Goal: Transaction & Acquisition: Purchase product/service

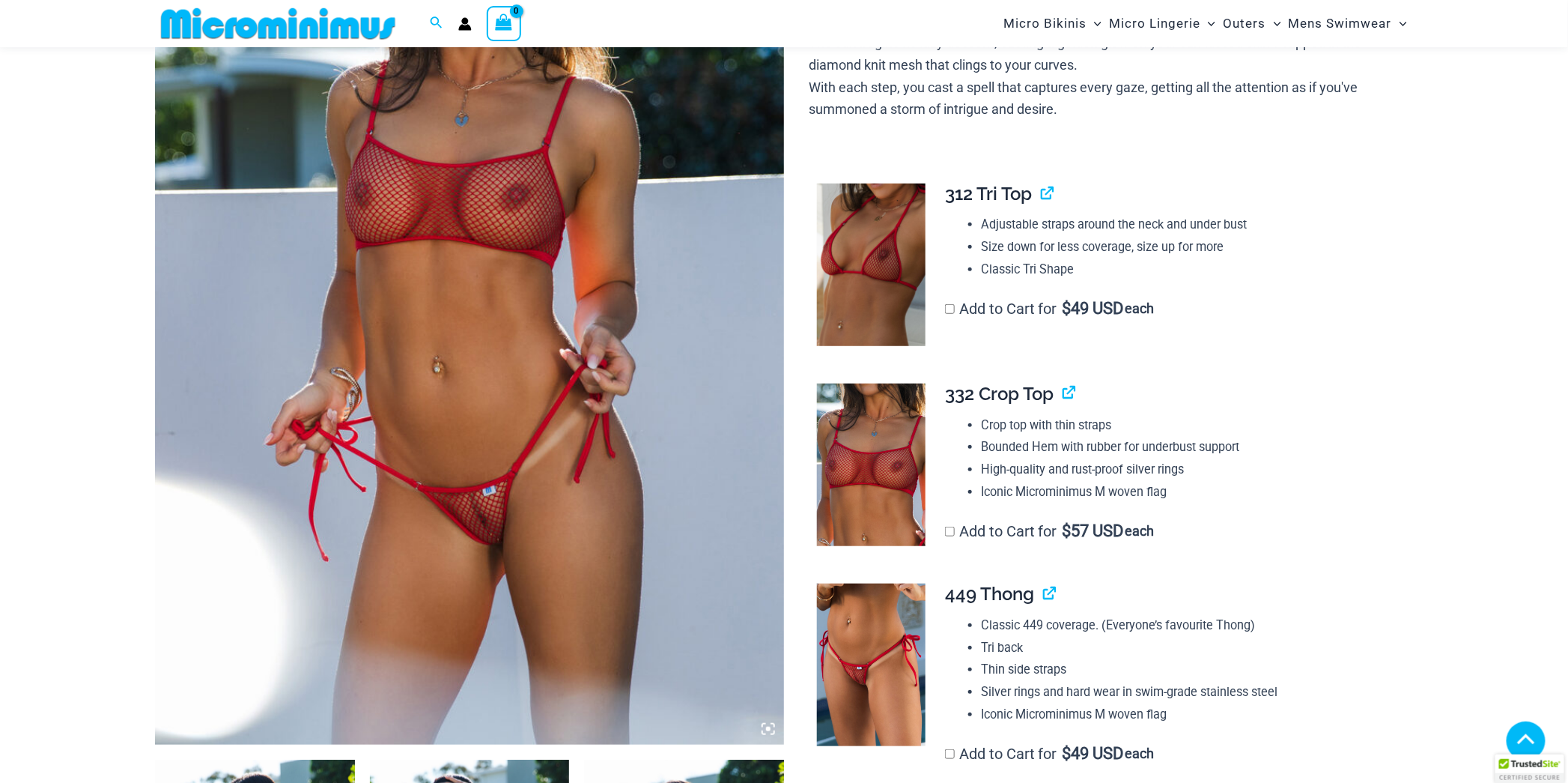
scroll to position [336, 0]
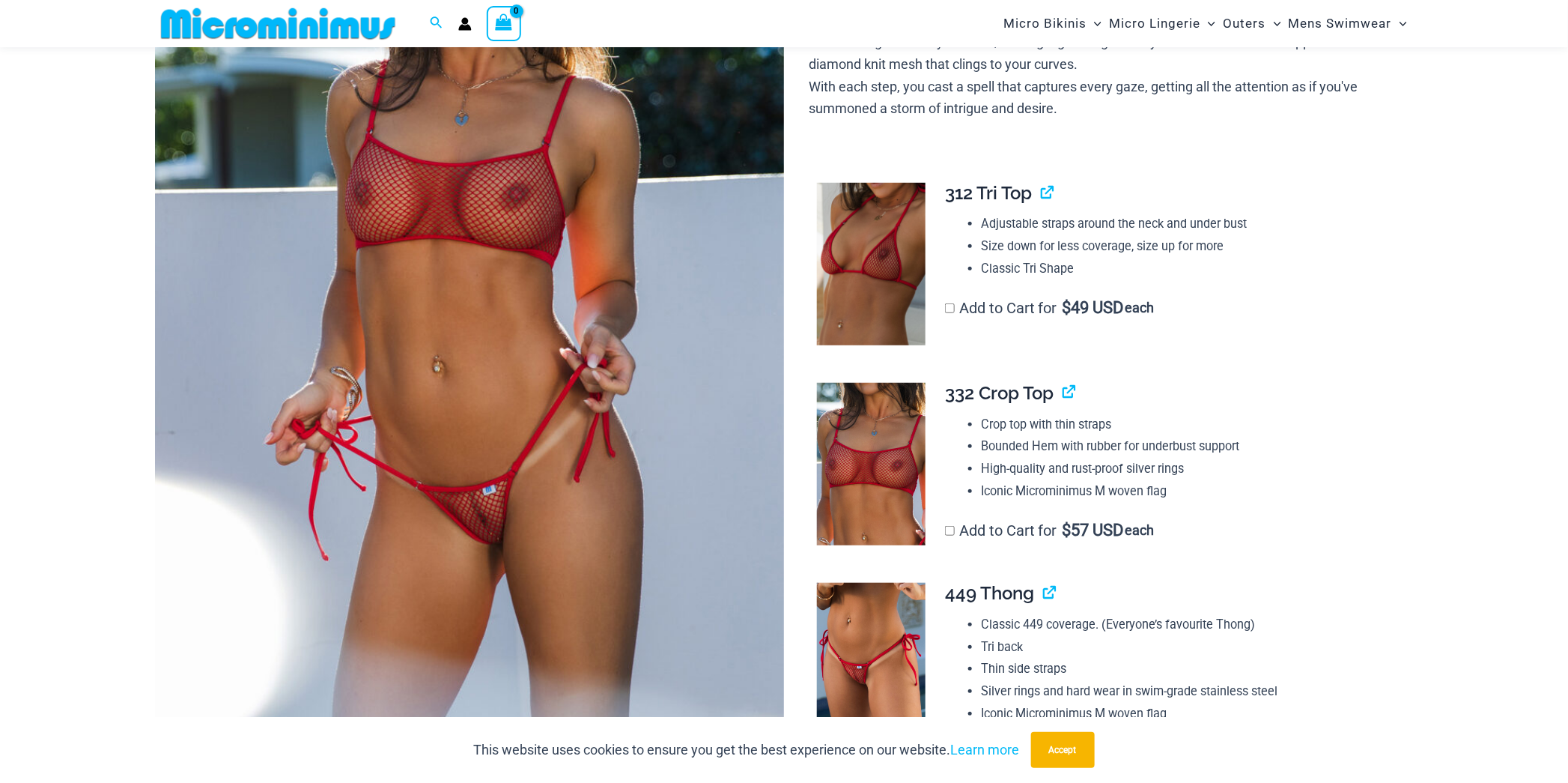
click at [632, 438] on img at bounding box center [469, 272] width 629 height 944
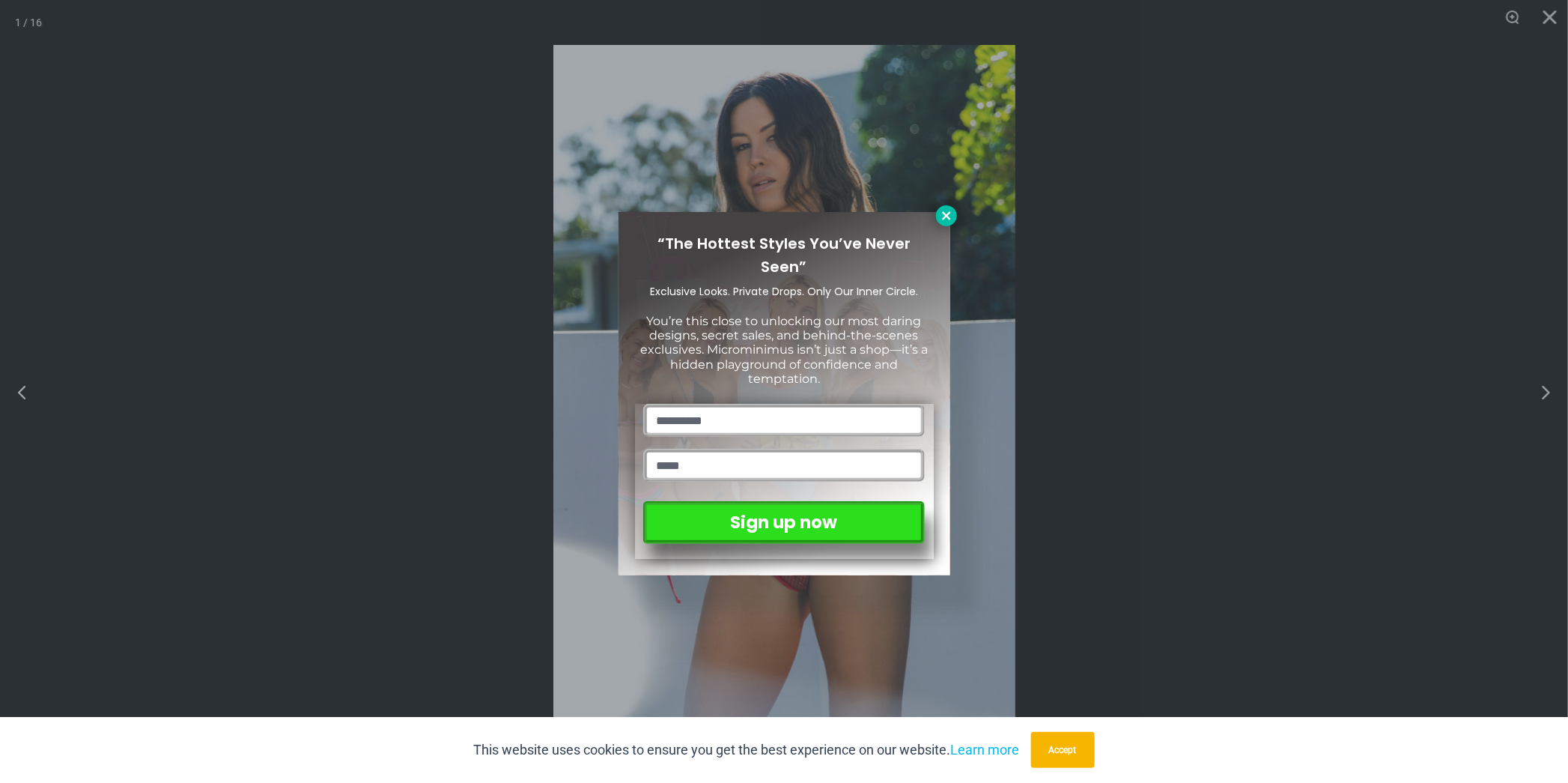
click at [942, 217] on icon at bounding box center [946, 216] width 13 height 13
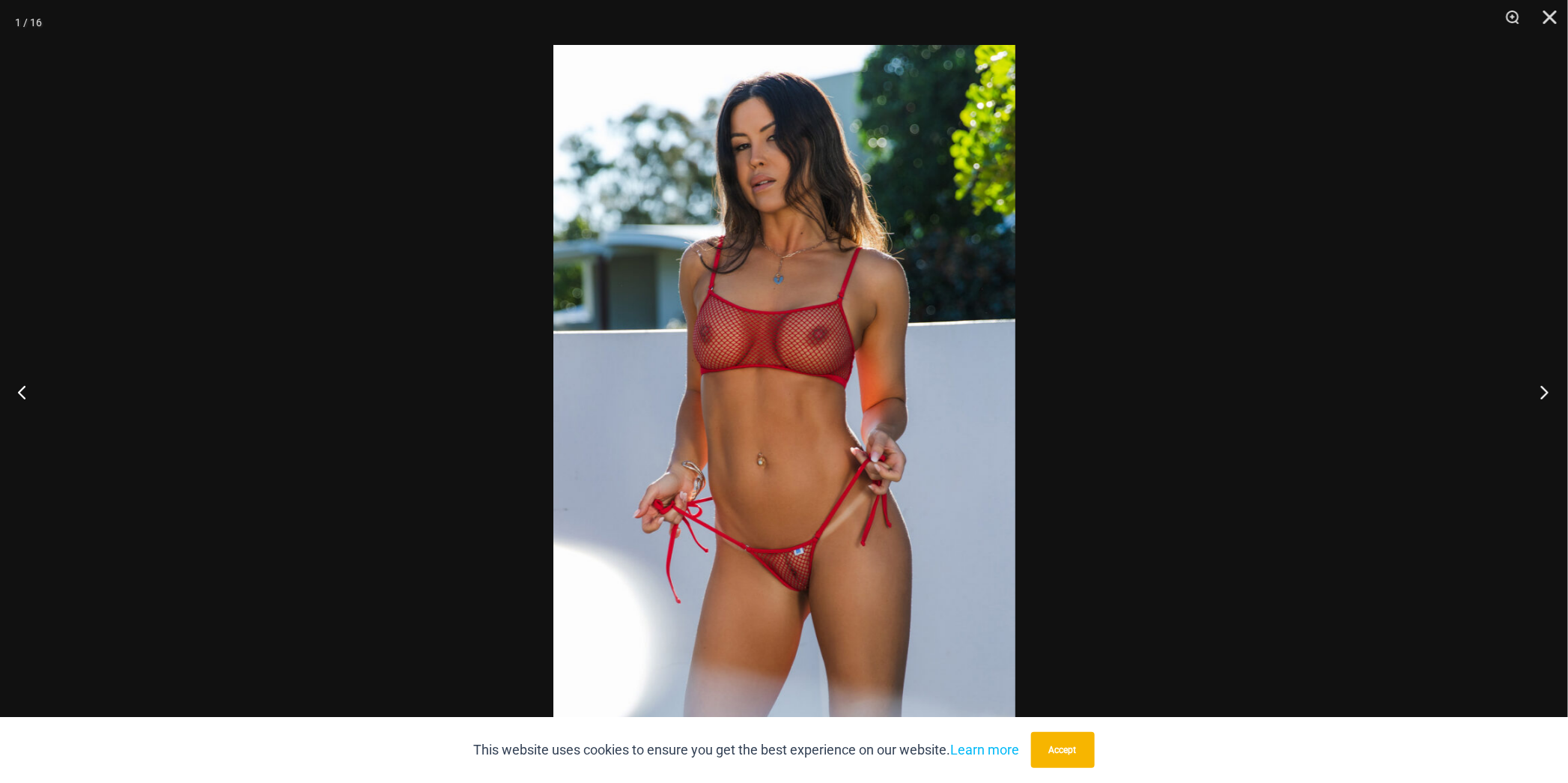
click at [1545, 393] on button "Next" at bounding box center [1540, 392] width 56 height 75
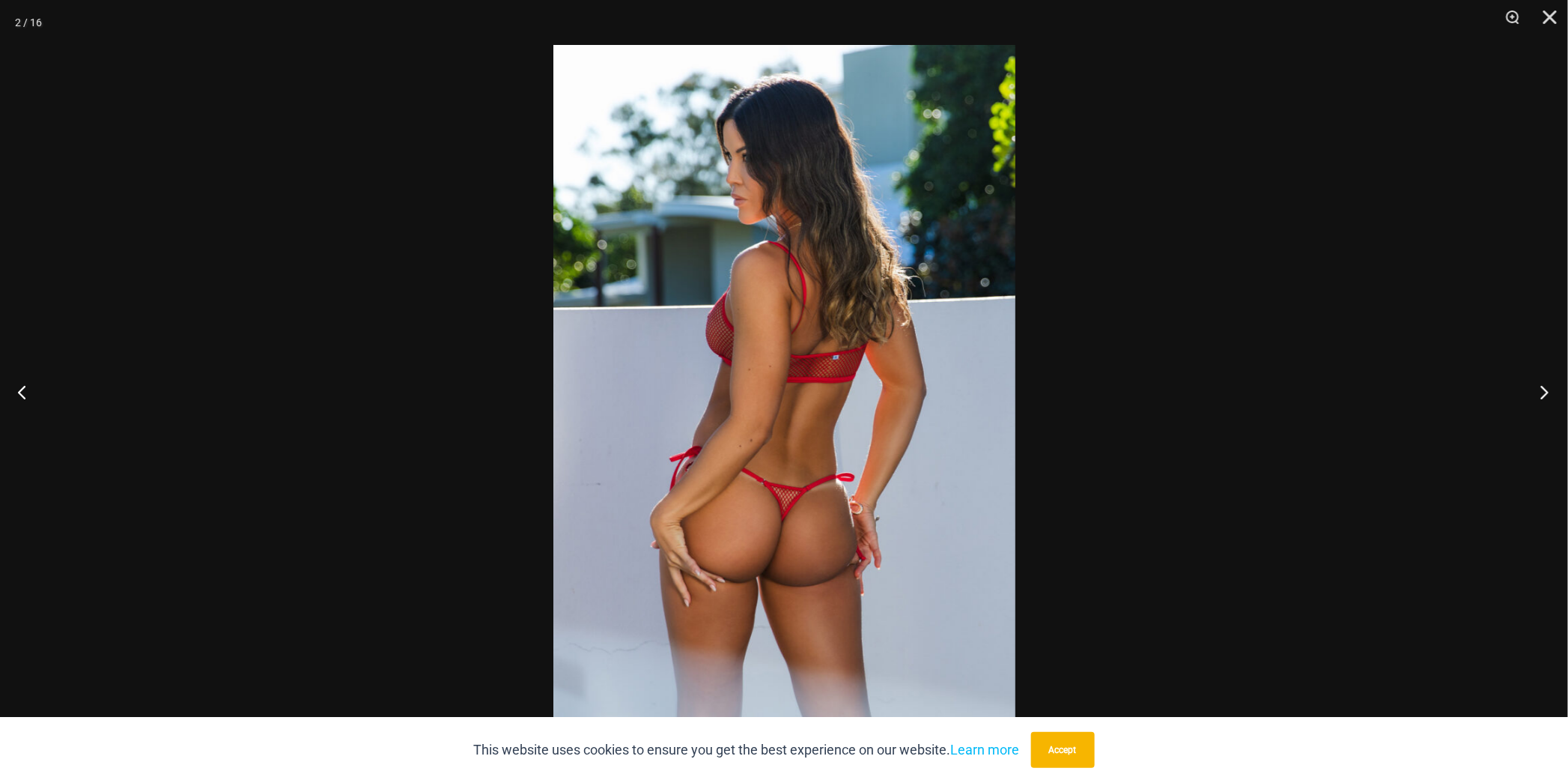
click at [1545, 393] on button "Next" at bounding box center [1540, 392] width 56 height 75
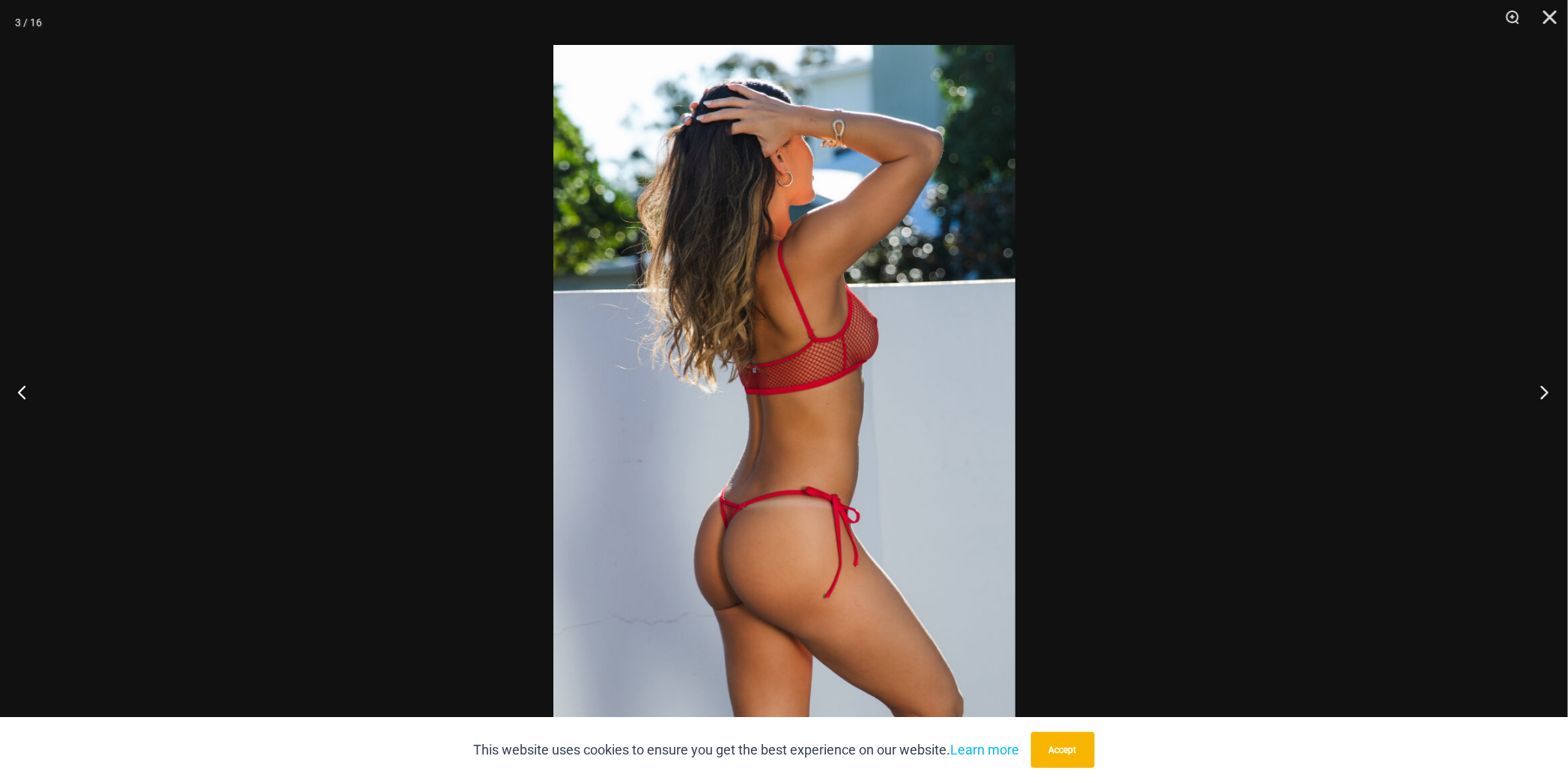
click at [1545, 393] on button "Next" at bounding box center [1540, 392] width 56 height 75
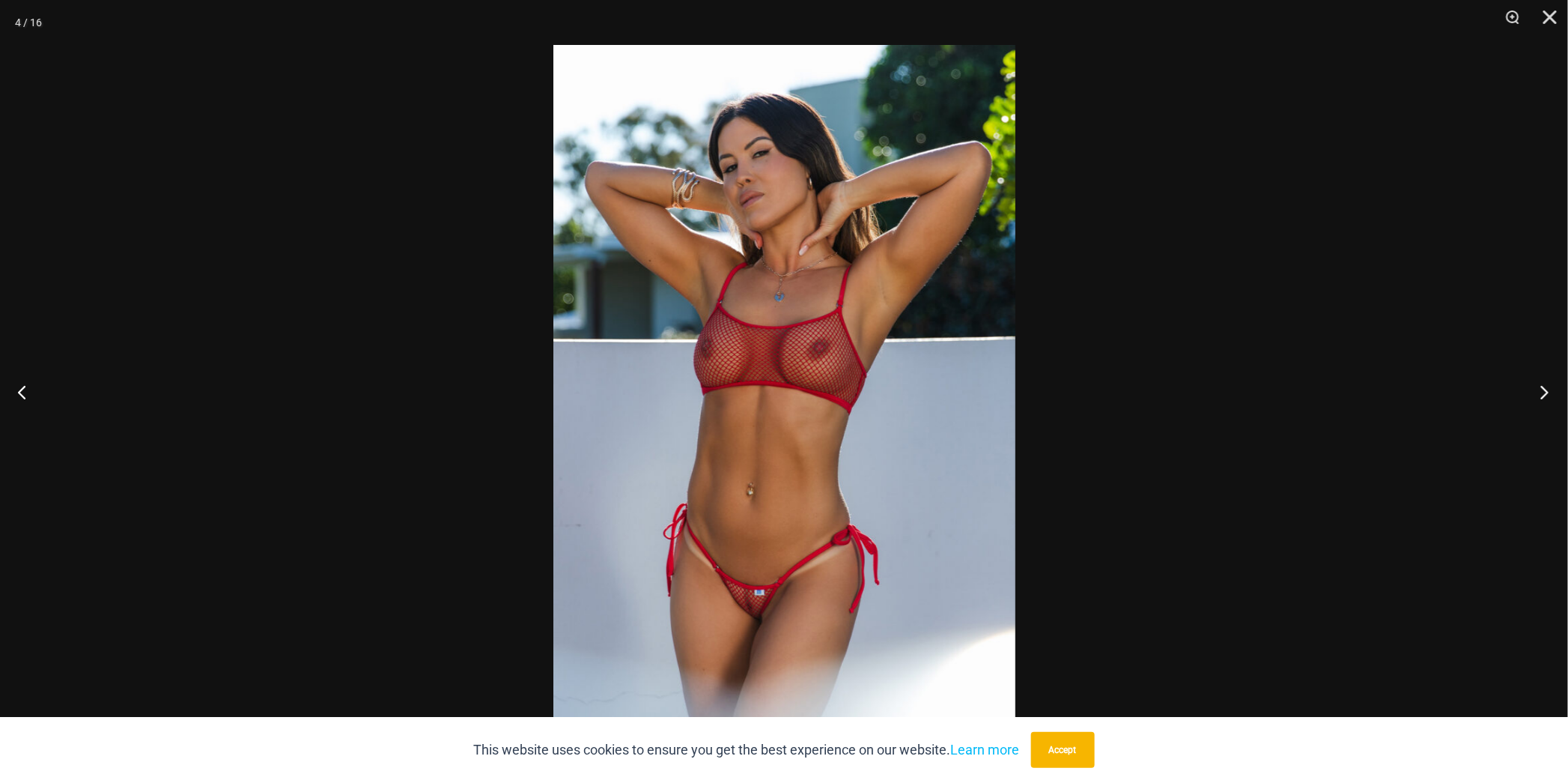
click at [1545, 393] on button "Next" at bounding box center [1540, 392] width 56 height 75
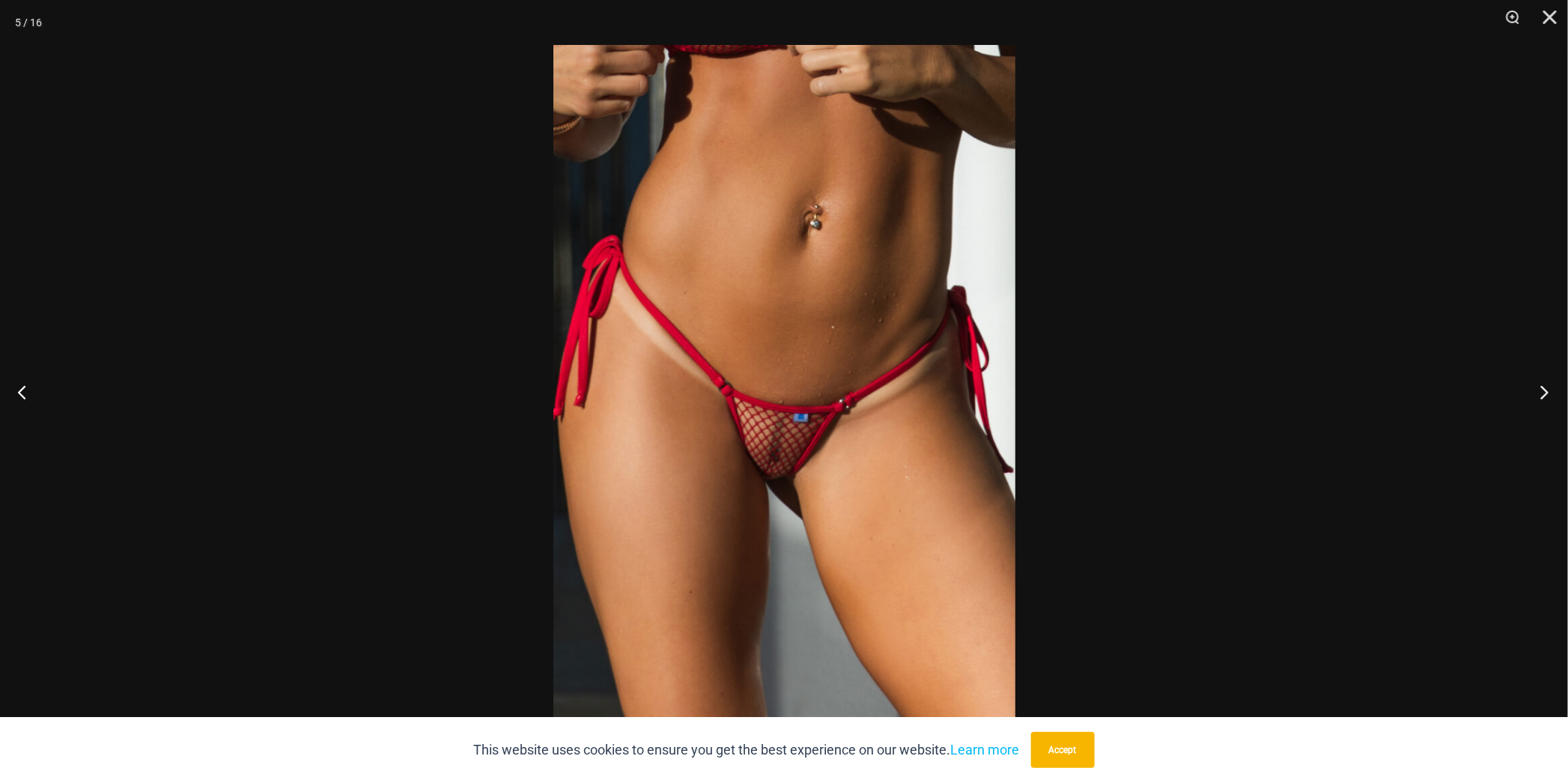
click at [1545, 393] on button "Next" at bounding box center [1540, 392] width 56 height 75
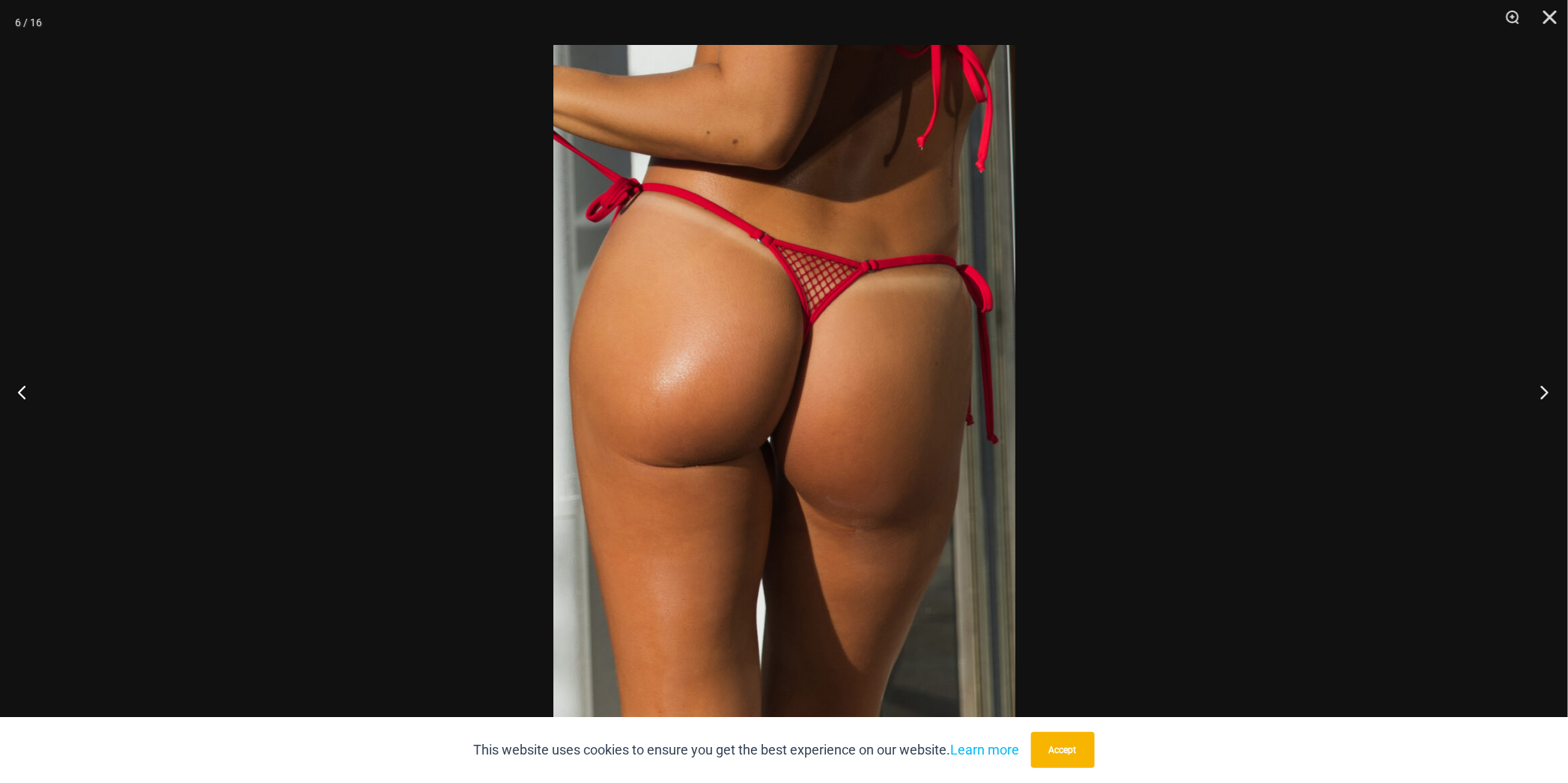
click at [1545, 393] on button "Next" at bounding box center [1540, 392] width 56 height 75
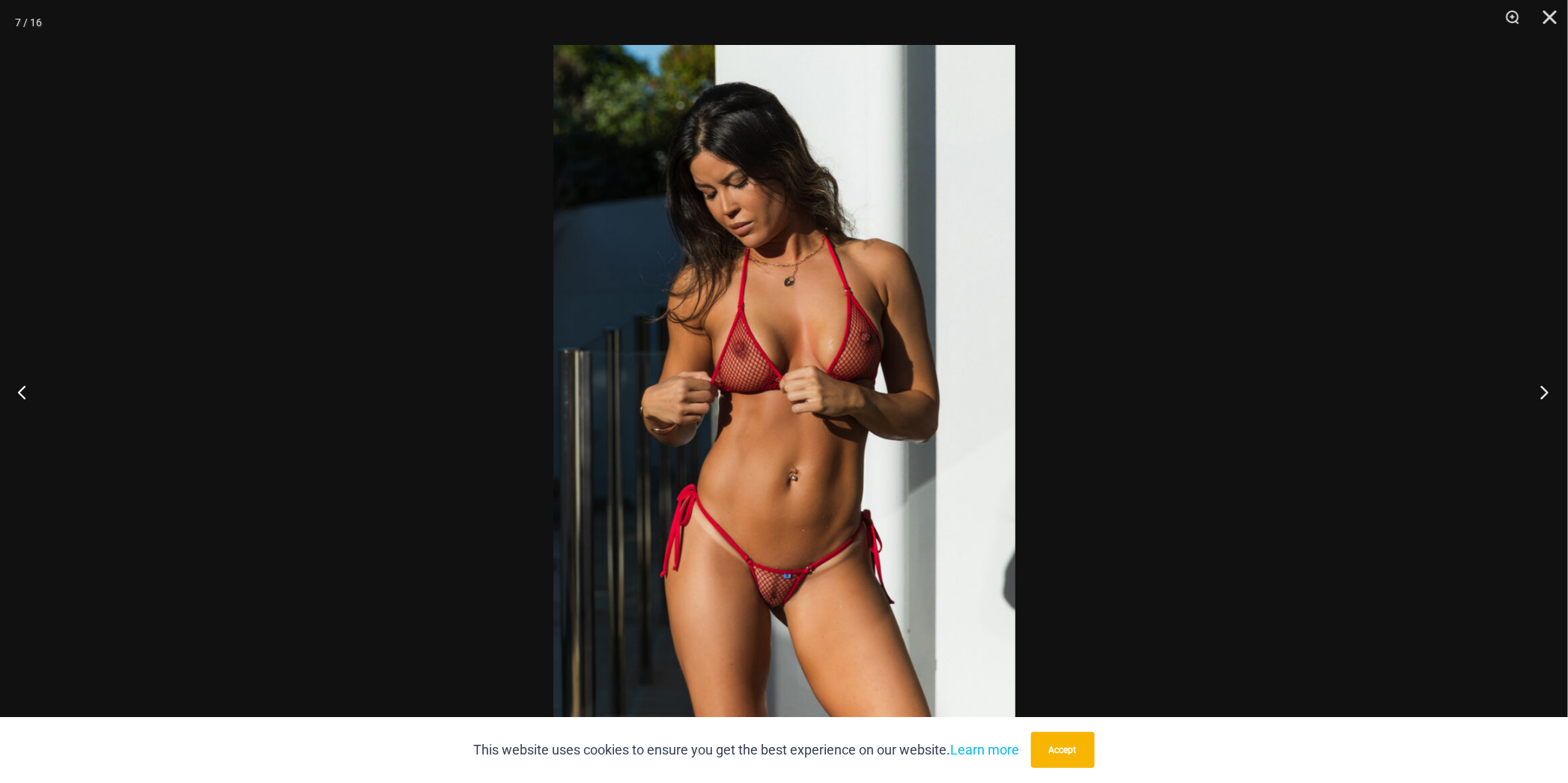
click at [1545, 393] on button "Next" at bounding box center [1540, 392] width 56 height 75
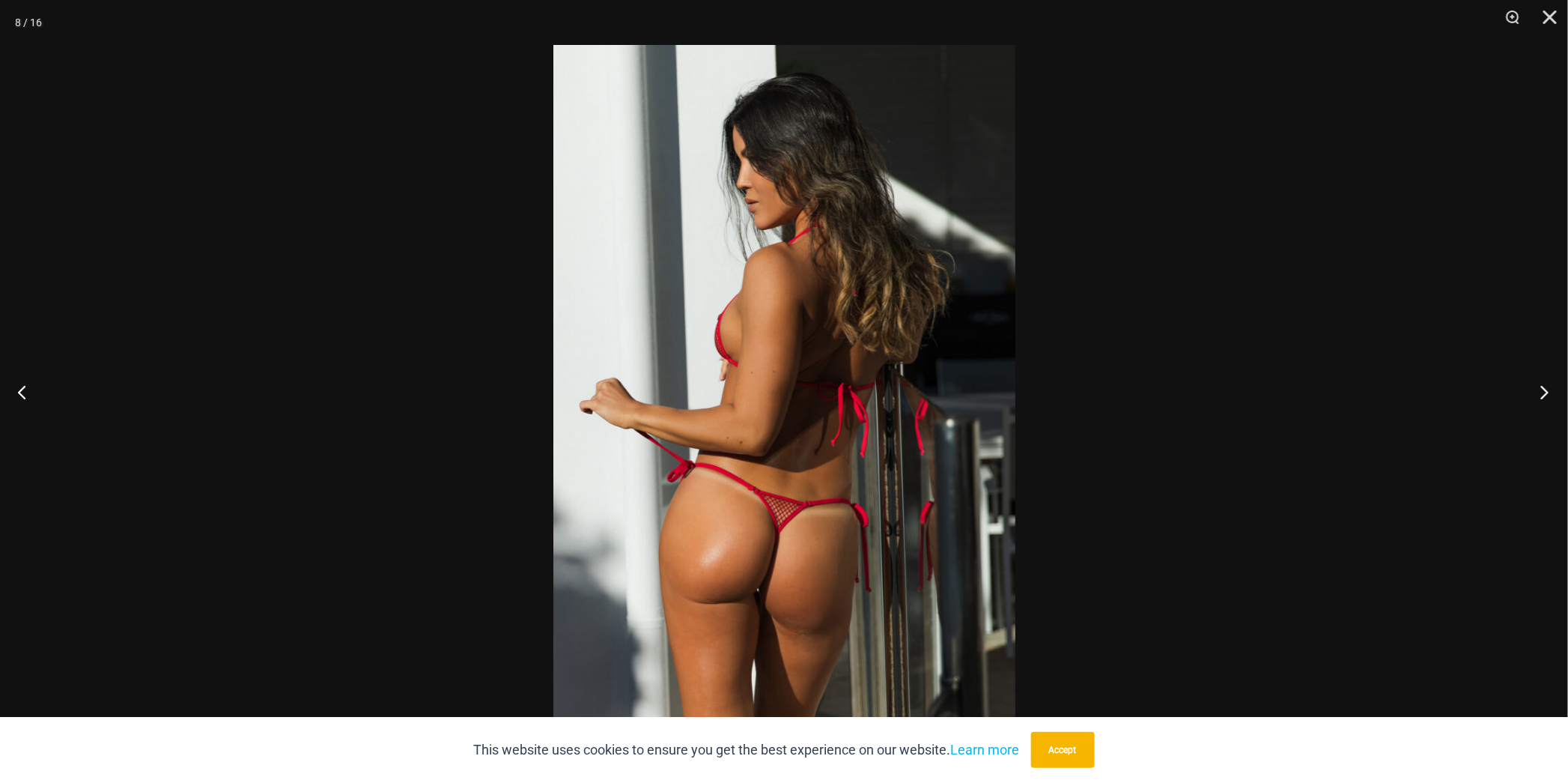
click at [1545, 393] on button "Next" at bounding box center [1540, 392] width 56 height 75
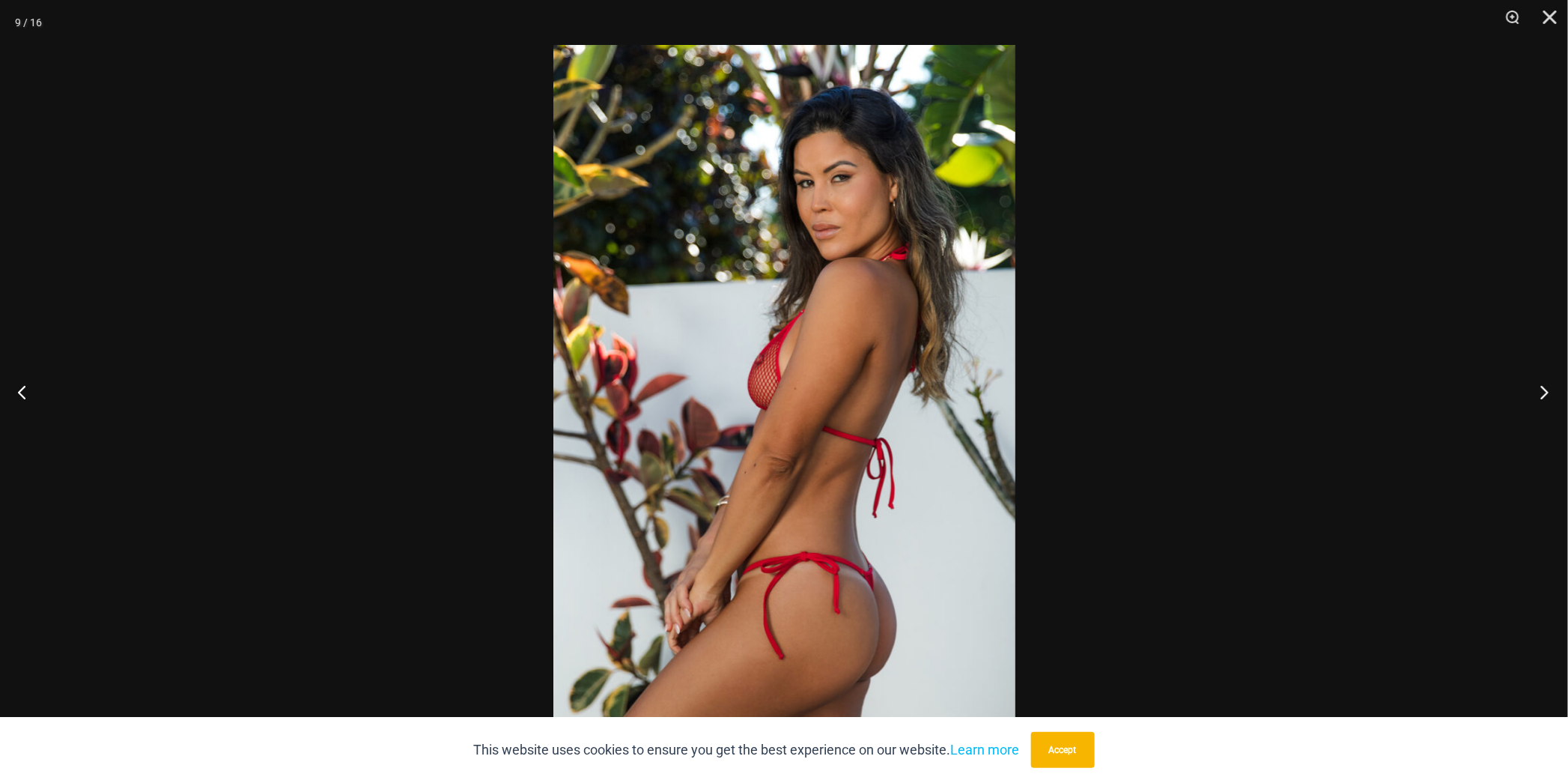
click at [1545, 393] on button "Next" at bounding box center [1540, 392] width 56 height 75
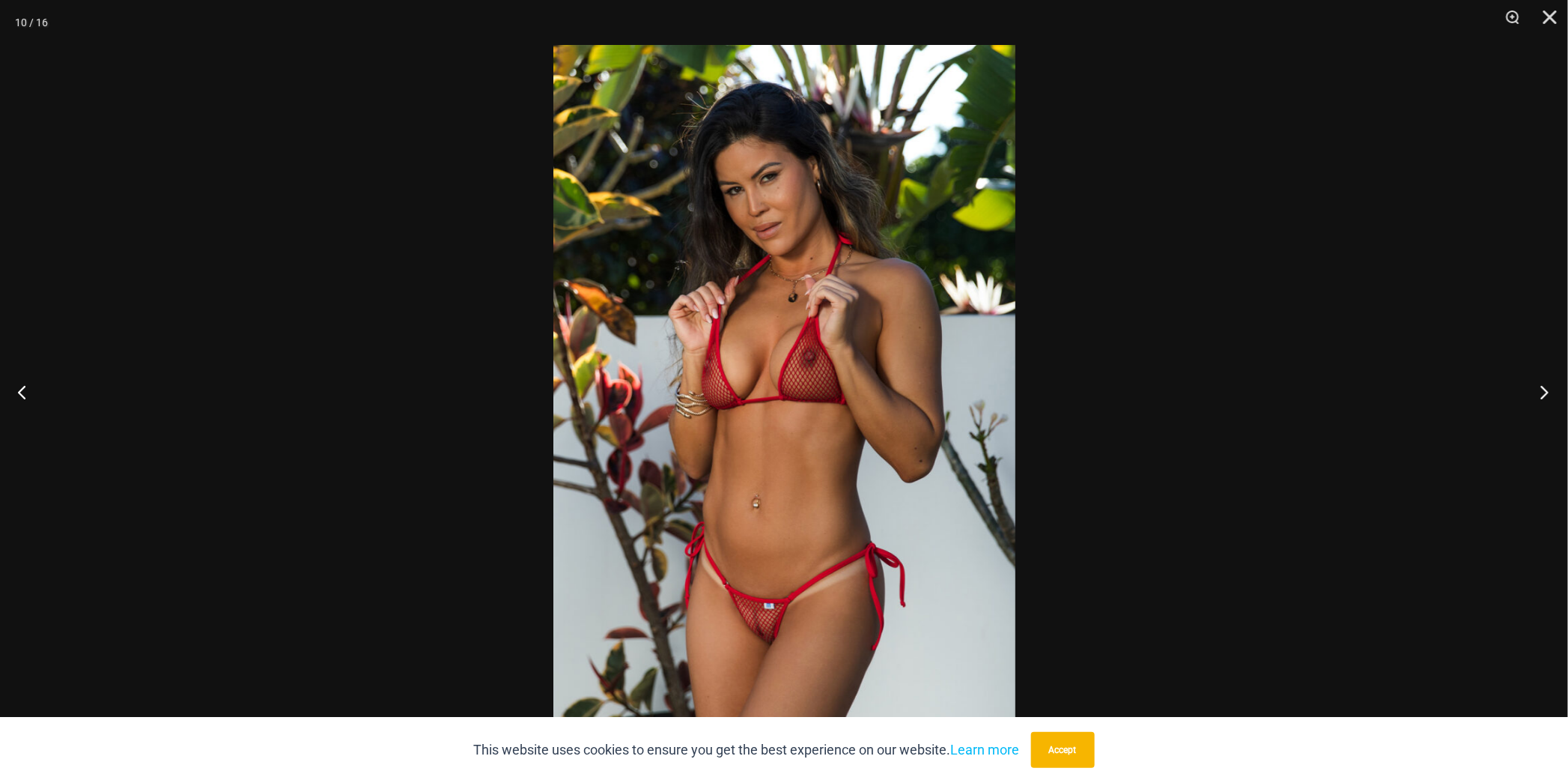
click at [1545, 393] on button "Next" at bounding box center [1540, 392] width 56 height 75
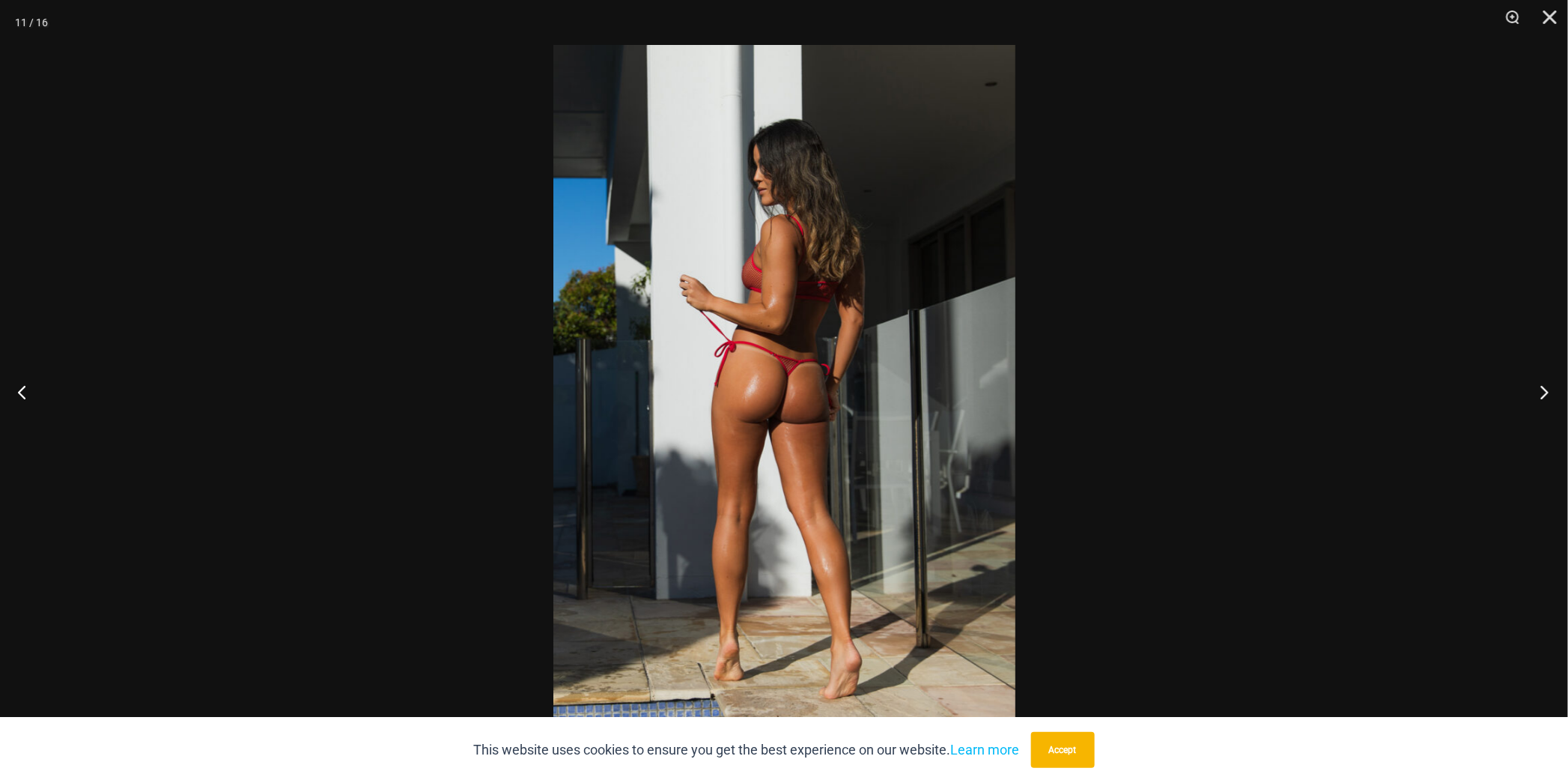
click at [1545, 393] on button "Next" at bounding box center [1540, 392] width 56 height 75
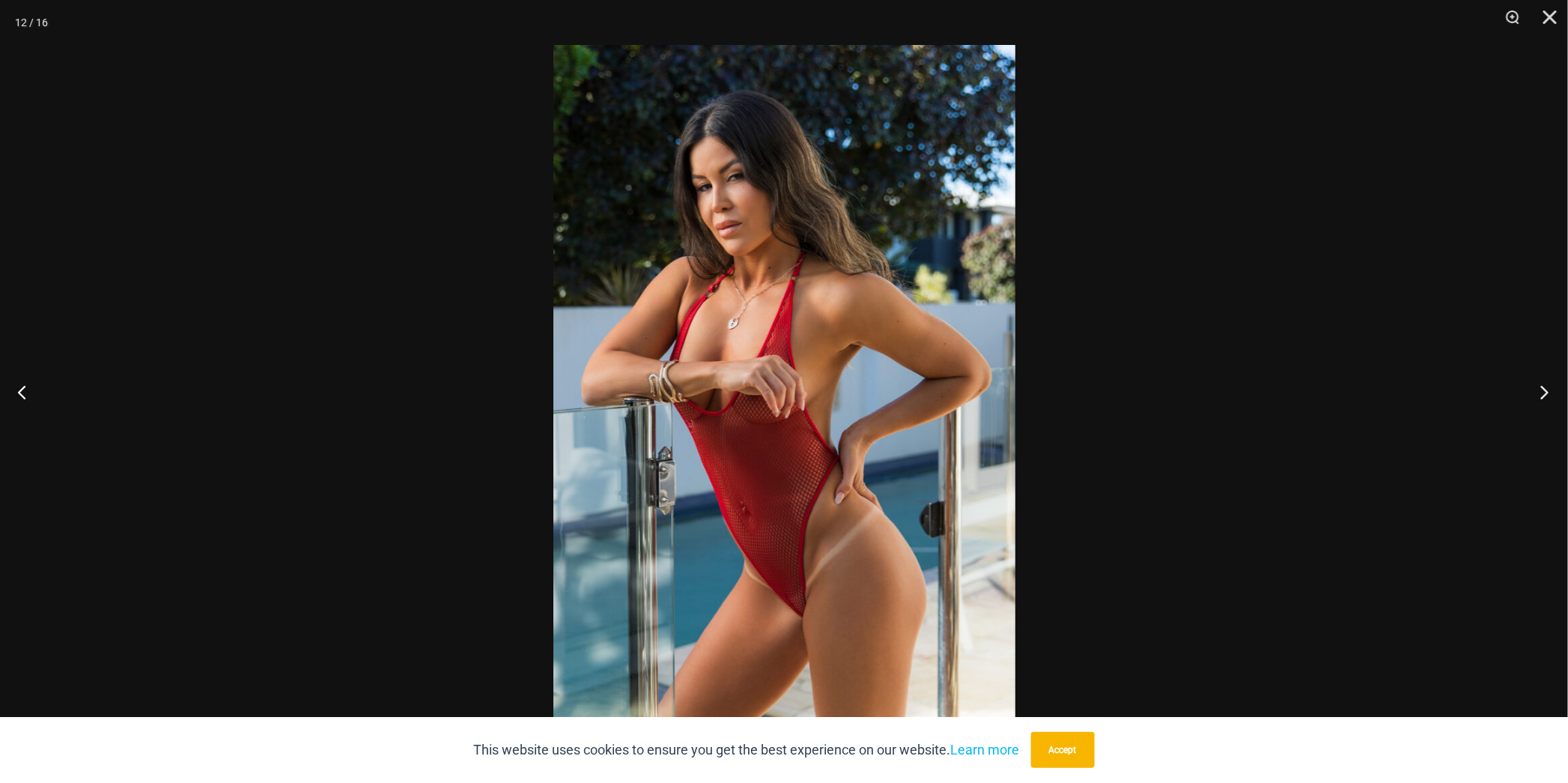
click at [1545, 393] on button "Next" at bounding box center [1540, 392] width 56 height 75
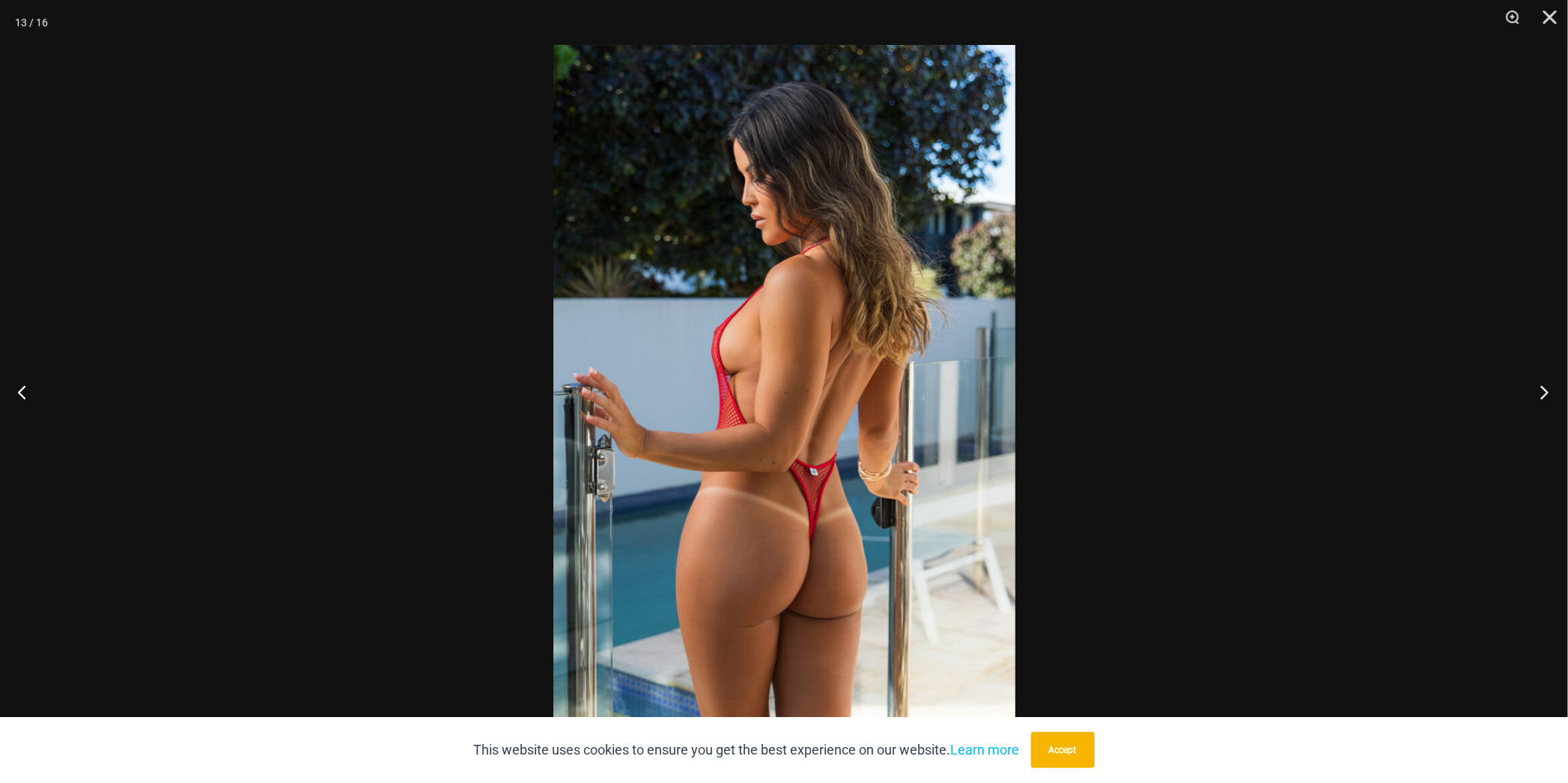
click at [1545, 393] on button "Next" at bounding box center [1540, 392] width 56 height 75
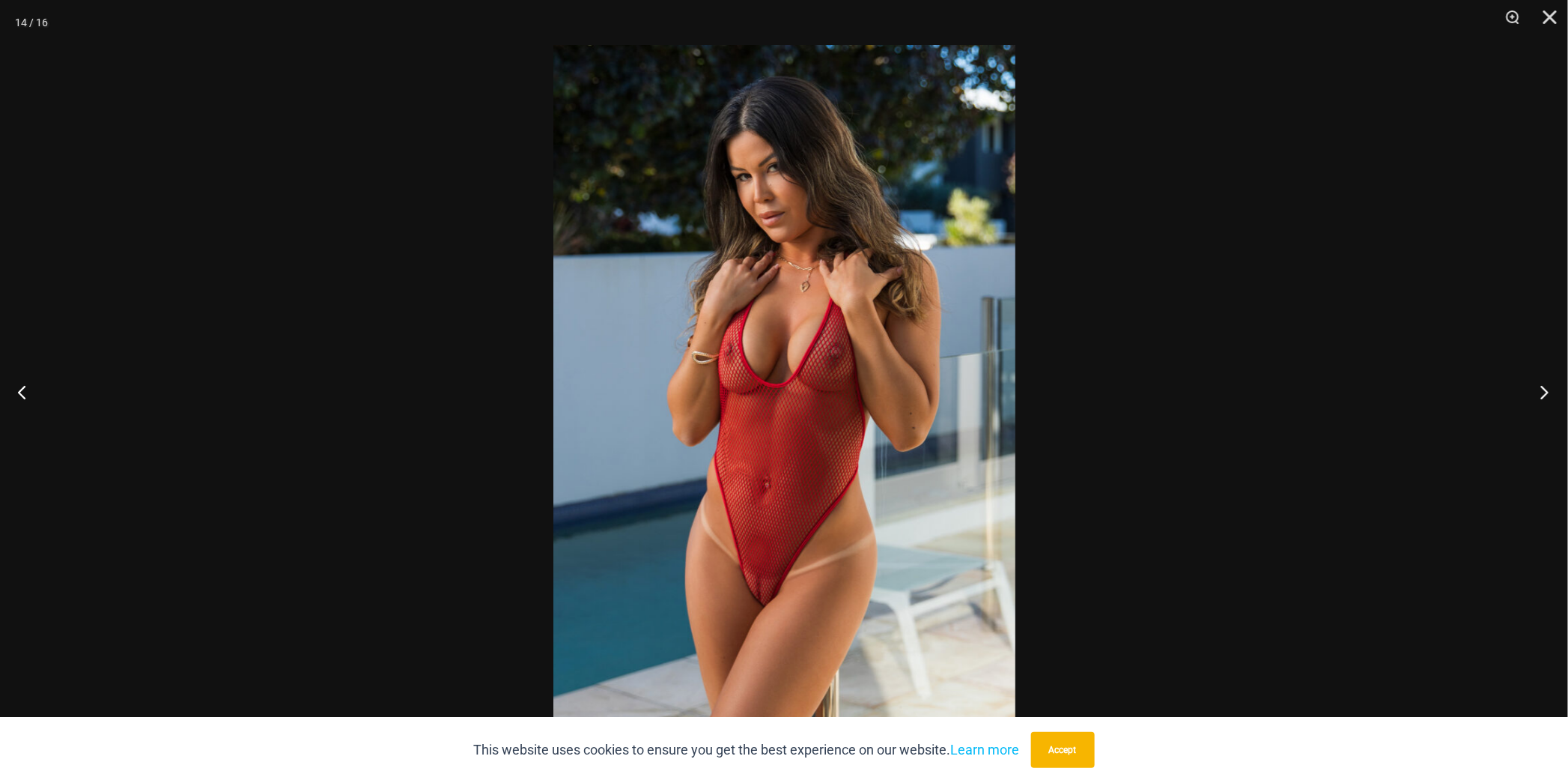
click at [1545, 393] on button "Next" at bounding box center [1540, 392] width 56 height 75
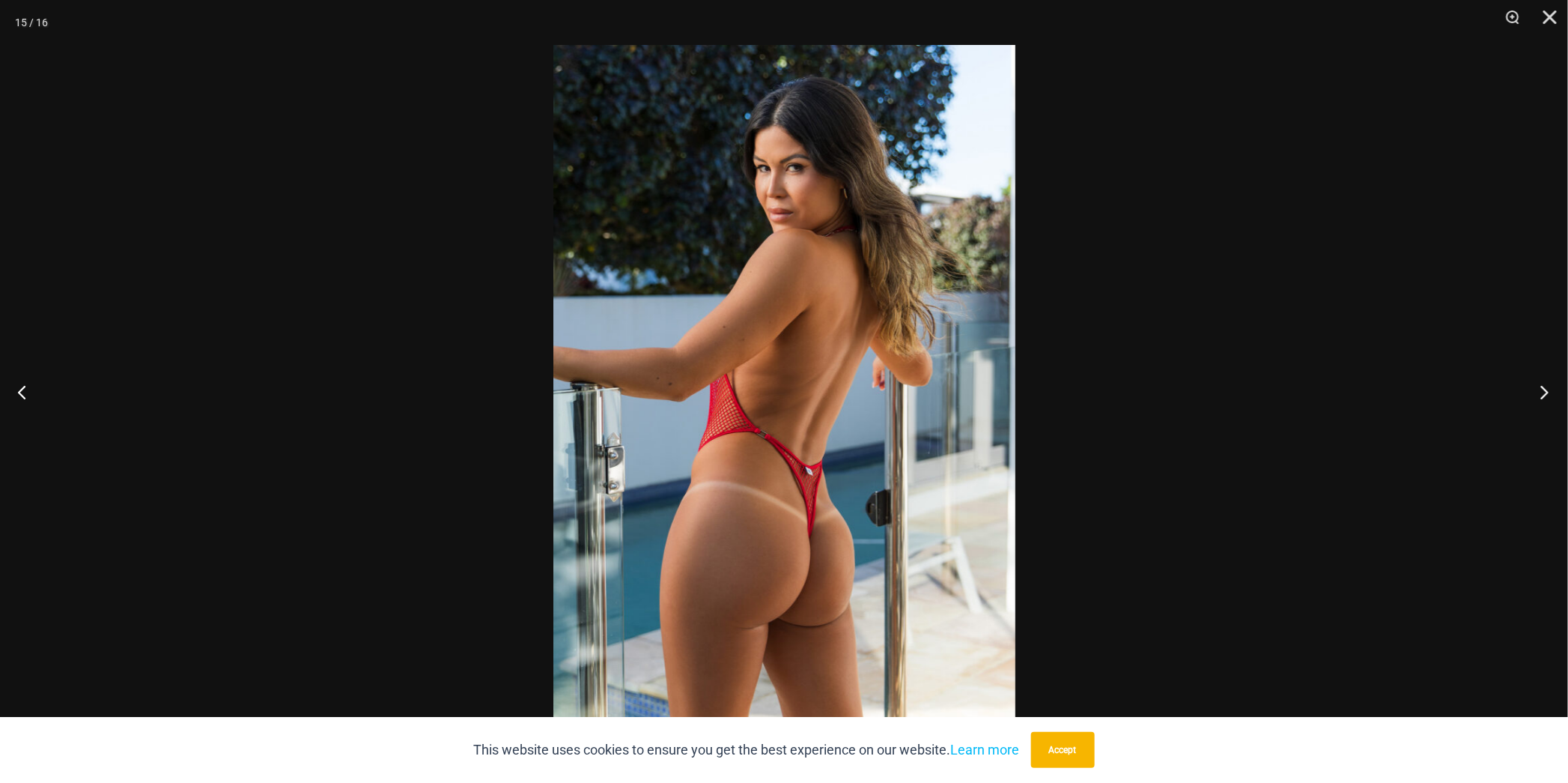
click at [1545, 393] on button "Next" at bounding box center [1540, 392] width 56 height 75
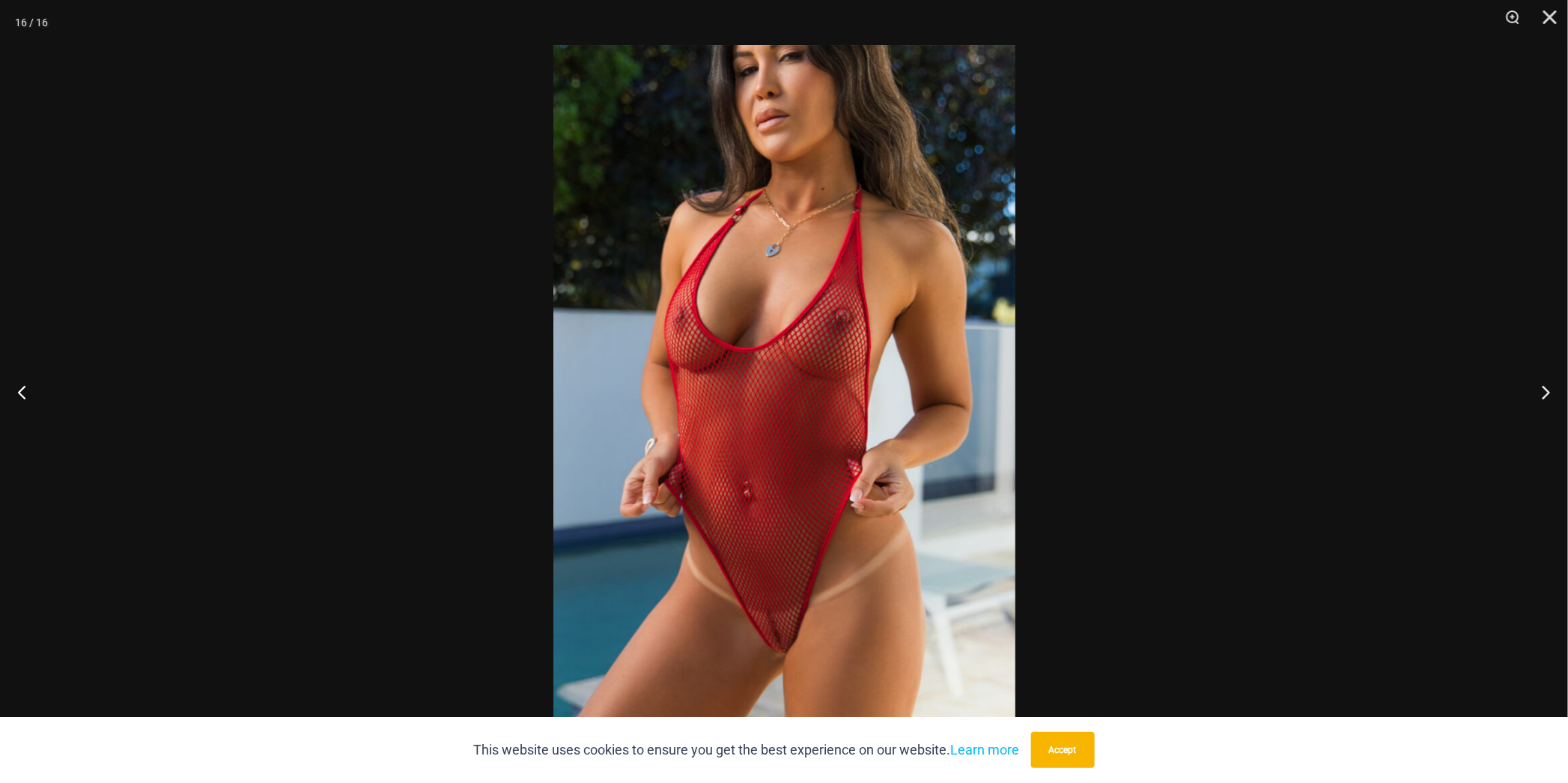
click at [1466, 400] on div at bounding box center [784, 391] width 1568 height 783
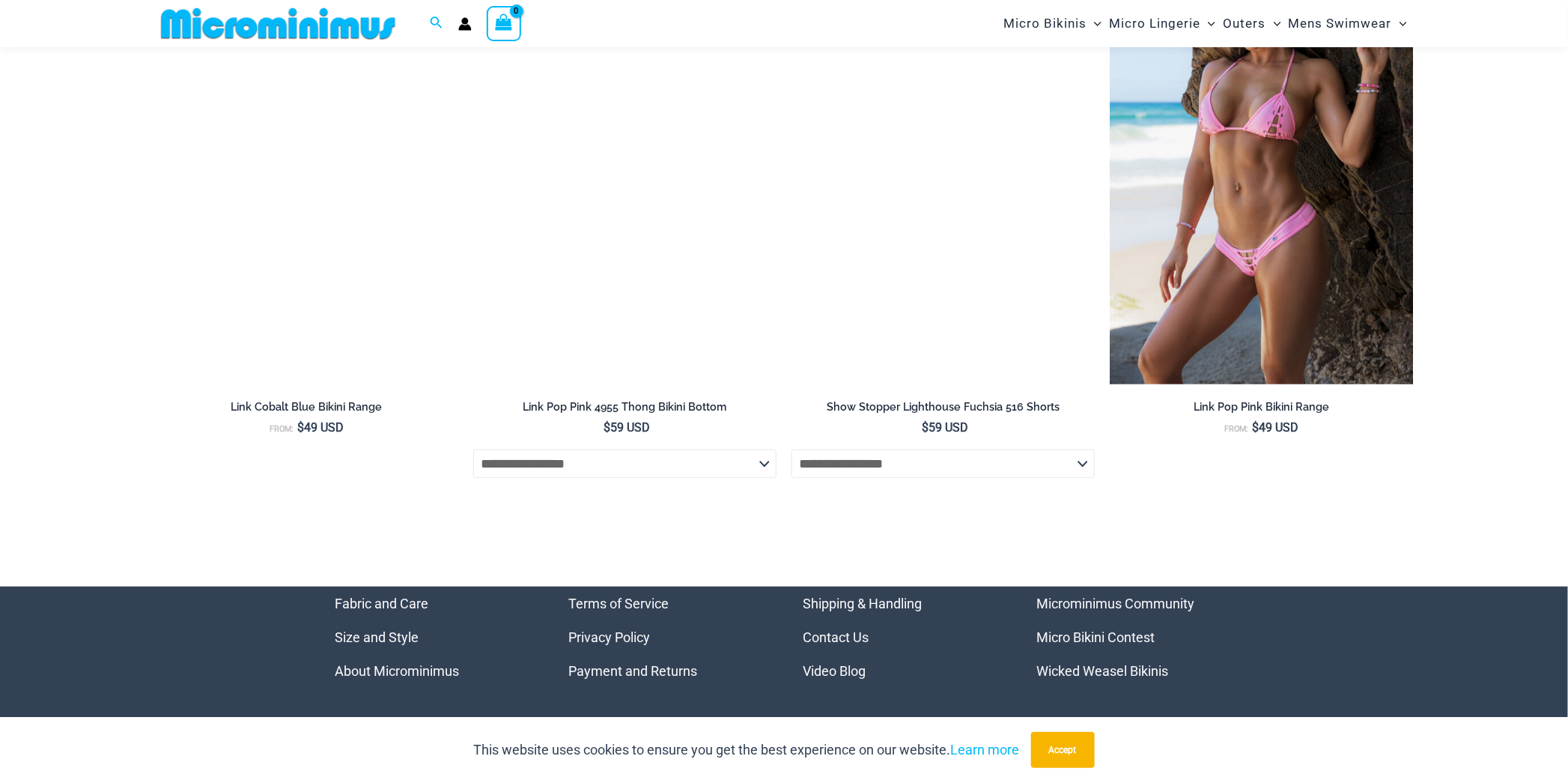
scroll to position [6267, 0]
